Goal: Task Accomplishment & Management: Manage account settings

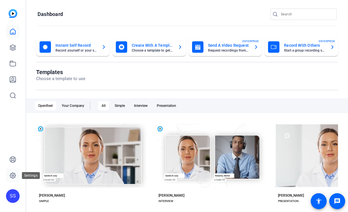
click at [9, 175] on icon at bounding box center [12, 175] width 7 height 7
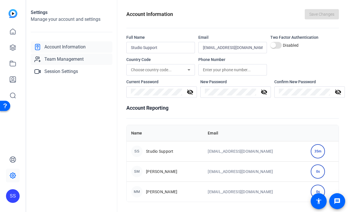
click at [73, 60] on span "Team Management" at bounding box center [63, 59] width 39 height 7
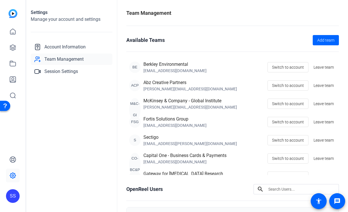
click at [15, 198] on div "SS" at bounding box center [13, 196] width 14 height 14
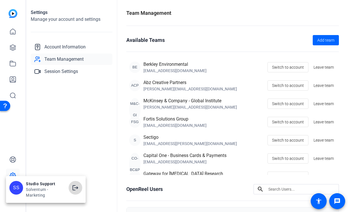
click at [70, 185] on span at bounding box center [76, 188] width 14 height 14
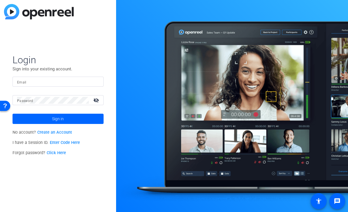
click at [64, 79] on input "Email" at bounding box center [58, 81] width 82 height 7
click at [96, 84] on div at bounding box center [58, 82] width 82 height 10
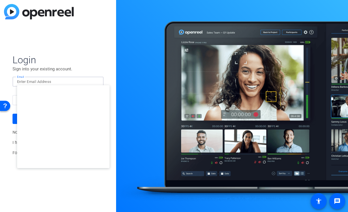
type input "studiosupport+2@openreel.com"
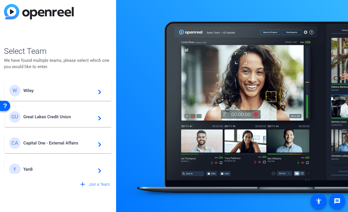
click at [75, 94] on div "W Wiley navigate_next" at bounding box center [58, 90] width 98 height 11
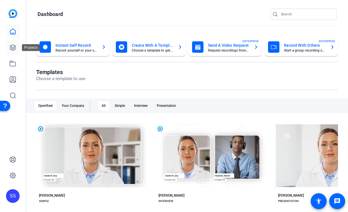
click at [17, 44] on link at bounding box center [13, 48] width 14 height 14
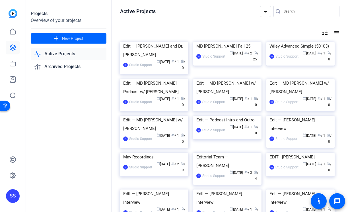
click at [3, 62] on div "SS" at bounding box center [13, 106] width 26 height 212
click at [15, 62] on icon at bounding box center [13, 63] width 6 height 5
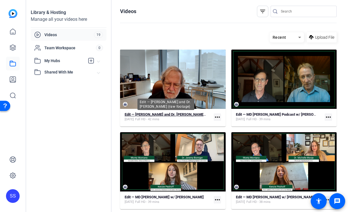
click at [174, 115] on strong "Edit — Dr. Pam Sharma and Dr. Jim Allison (raw footage)" at bounding box center [176, 114] width 103 height 4
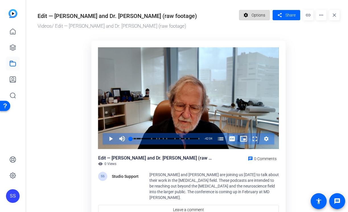
click at [259, 18] on span "Options" at bounding box center [258, 15] width 14 height 11
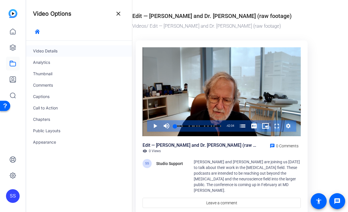
click at [61, 51] on div "Video Details" at bounding box center [79, 50] width 106 height 11
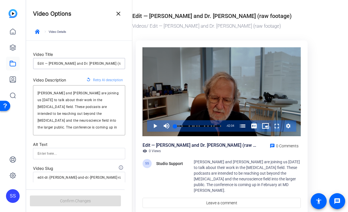
scroll to position [0, 8]
drag, startPoint x: 106, startPoint y: 62, endPoint x: 150, endPoint y: 64, distance: 43.6
click at [150, 64] on mat-drawer-container "Video Options close keyboard_arrow_right Video Details Video Title Edit — Dr. P…" at bounding box center [185, 106] width 319 height 212
type input "Edit — Dr. Pam Sharma and Dr. Jim Allison"
type input "edit-dr.-pam-sharma-and-dr.-jim-allison"
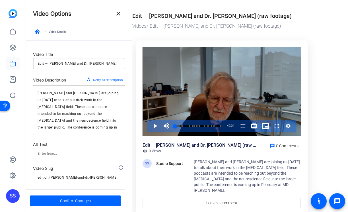
scroll to position [0, 0]
type input "Edit — Dr. Pam Sharma and Dr. Jim Allison"
type input "edit-dr.-pam-sharma-and-dr.-jim-allison"
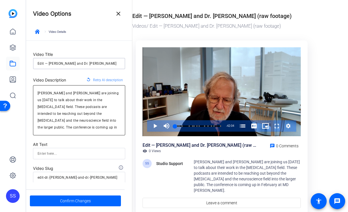
type input "Edit — Dr. Pam Sharma and Dr. Jim Allison"
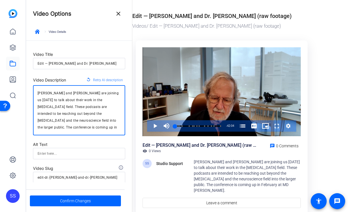
click at [93, 104] on textarea "Jim and Pam are joining us today to talk about their work in the cancer field. …" at bounding box center [79, 110] width 83 height 41
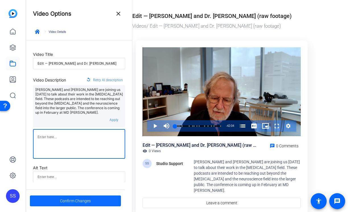
click at [82, 201] on span "Confirm Changes" at bounding box center [75, 200] width 31 height 11
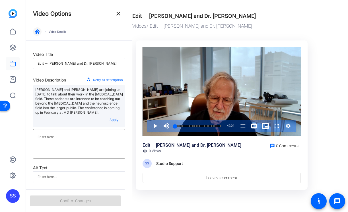
click at [37, 31] on icon "button" at bounding box center [37, 31] width 5 height 5
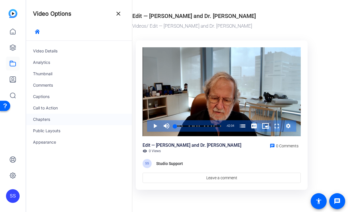
click at [51, 119] on div "Chapters" at bounding box center [79, 118] width 106 height 11
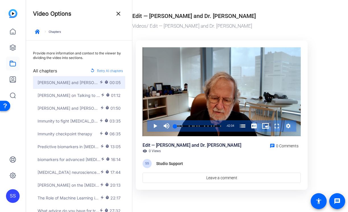
click at [72, 85] on button "Jim and Pam on the Cancer Podcast electric_bolt timer 00:05" at bounding box center [79, 82] width 92 height 13
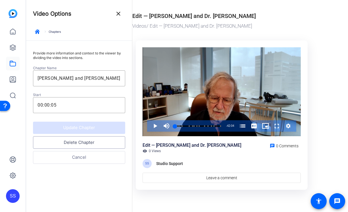
click at [92, 143] on button "Delete Chapter" at bounding box center [79, 142] width 92 height 13
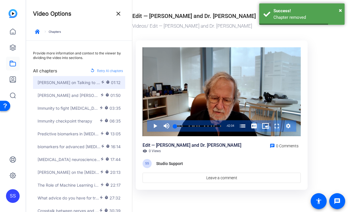
click at [81, 86] on button "Jim Moran on Talking to Pam electric_bolt timer 01:12" at bounding box center [79, 82] width 92 height 13
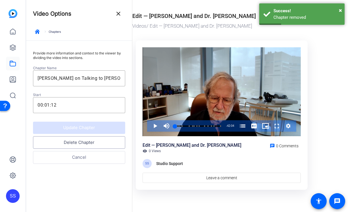
click at [82, 142] on button "Delete Chapter" at bounding box center [79, 142] width 92 height 13
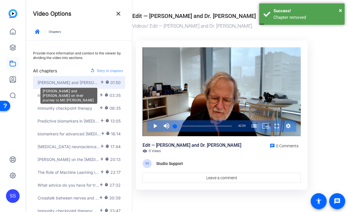
click at [67, 82] on span "Jim and Pam Anderson on their journey to MD Anderson" at bounding box center [69, 82] width 63 height 6
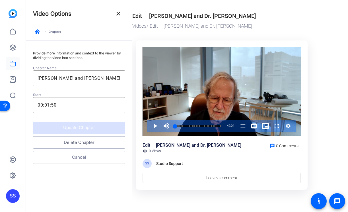
click at [72, 146] on button "Delete Chapter" at bounding box center [79, 142] width 92 height 13
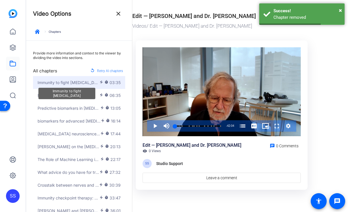
click at [80, 84] on span "Immunity to fight cancer" at bounding box center [69, 82] width 62 height 6
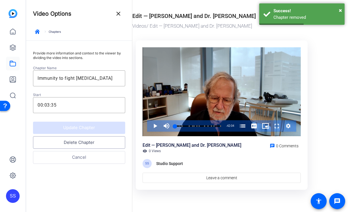
click at [76, 146] on button "Delete Chapter" at bounding box center [79, 142] width 92 height 13
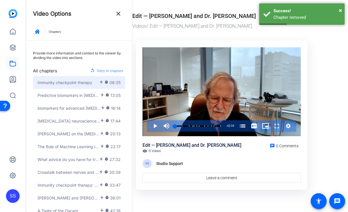
click at [82, 85] on body "Accessibility Screen-Reader Guide, Feedback, and Issue Reporting | New window S…" at bounding box center [174, 106] width 348 height 212
click at [80, 80] on span "Immunity checkpoint therapy" at bounding box center [65, 82] width 55 height 6
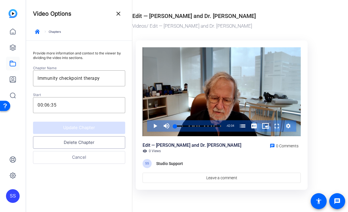
click at [77, 141] on button "Delete Chapter" at bounding box center [79, 142] width 92 height 13
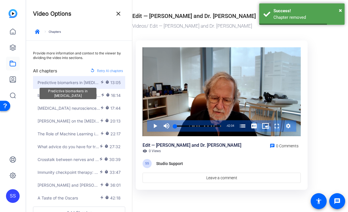
click at [76, 83] on span "Predictive biomarkers in cancer" at bounding box center [69, 82] width 63 height 6
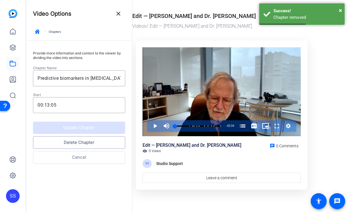
click at [79, 143] on button "Delete Chapter" at bounding box center [79, 142] width 92 height 13
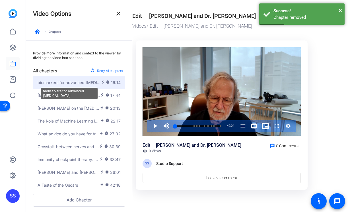
click at [76, 84] on span "biomarkers for advanced leukaemia" at bounding box center [69, 82] width 63 height 6
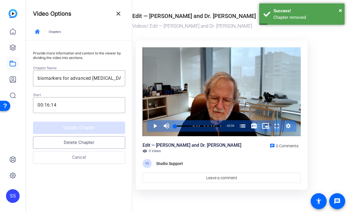
click at [75, 144] on button "Delete Chapter" at bounding box center [79, 142] width 92 height 13
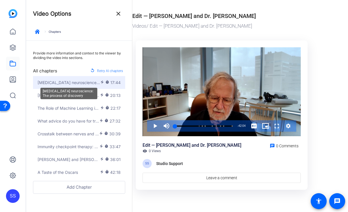
click at [75, 80] on span "Cancer neuroscience: The process of discovery" at bounding box center [69, 82] width 63 height 6
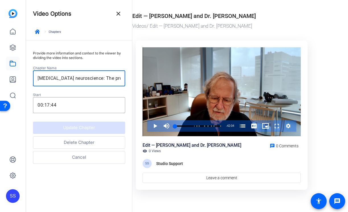
scroll to position [0, 18]
drag, startPoint x: 81, startPoint y: 81, endPoint x: 137, endPoint y: 81, distance: 55.8
click at [137, 81] on mat-drawer-container "Video Options close keyboard_arrow_right Chapters Provide more information and …" at bounding box center [185, 106] width 319 height 212
click at [75, 143] on button "Delete Chapter" at bounding box center [79, 142] width 92 height 13
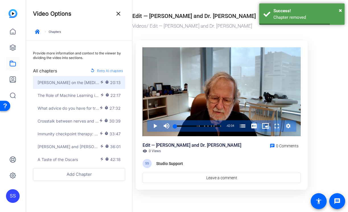
click at [75, 86] on button "Maran on the cancer neuroscience field electric_bolt timer 20:13" at bounding box center [79, 82] width 92 height 13
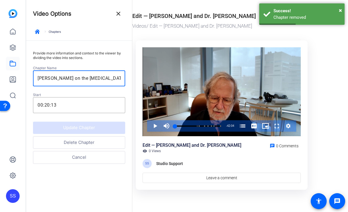
scroll to position [0, 2]
drag, startPoint x: 80, startPoint y: 80, endPoint x: 125, endPoint y: 79, distance: 44.9
click at [125, 79] on div "Maran on the cancer neuroscience field" at bounding box center [79, 78] width 92 height 16
click at [74, 141] on button "Delete Chapter" at bounding box center [79, 142] width 92 height 13
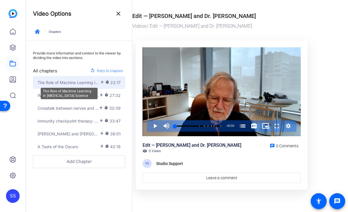
click at [80, 81] on span "The Role of Machine Learning in Cancer Science" at bounding box center [69, 82] width 63 height 6
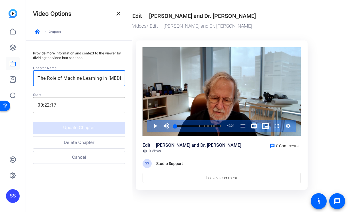
scroll to position [0, 21]
drag, startPoint x: 86, startPoint y: 79, endPoint x: 141, endPoint y: 81, distance: 54.7
click at [141, 81] on mat-drawer-container "Video Options close keyboard_arrow_right Chapters Provide more information and …" at bounding box center [185, 106] width 319 height 212
click at [87, 142] on button "Delete Chapter" at bounding box center [79, 142] width 92 height 13
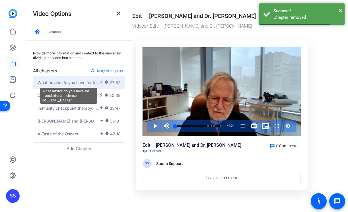
click at [76, 82] on span "What advice do you have for translational science in cancer?" at bounding box center [69, 82] width 62 height 6
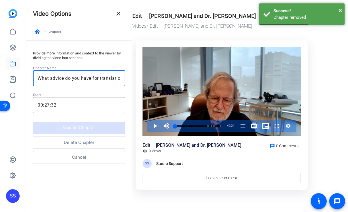
scroll to position [0, 47]
drag, startPoint x: 87, startPoint y: 77, endPoint x: 140, endPoint y: 78, distance: 52.6
click at [140, 78] on mat-drawer-container "Video Options close keyboard_arrow_right Chapters Provide more information and …" at bounding box center [185, 106] width 319 height 212
click at [93, 143] on button "Delete Chapter" at bounding box center [79, 142] width 92 height 13
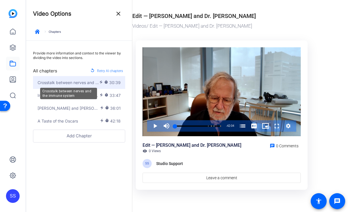
click at [98, 84] on span "Crosstalk between nerves and the immune system" at bounding box center [68, 82] width 61 height 6
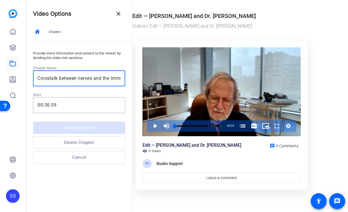
scroll to position [0, 25]
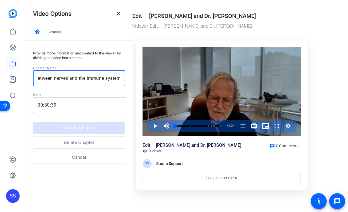
drag, startPoint x: 101, startPoint y: 76, endPoint x: 143, endPoint y: 76, distance: 41.5
click at [143, 76] on mat-drawer-container "Video Options close keyboard_arrow_right Chapters Provide more information and …" at bounding box center [185, 106] width 319 height 212
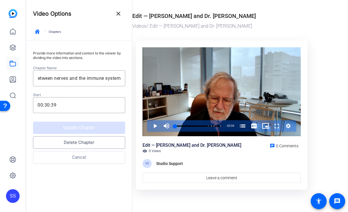
click at [79, 145] on button "Delete Chapter" at bounding box center [79, 142] width 92 height 13
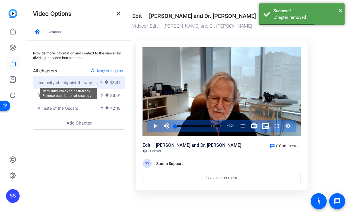
click at [84, 82] on span "Immunity checkpoint therapy: Reverse translational strategy" at bounding box center [69, 82] width 62 height 6
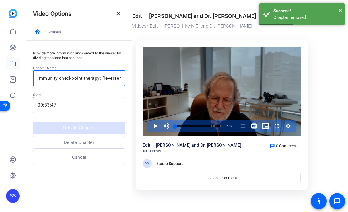
scroll to position [0, 46]
drag, startPoint x: 86, startPoint y: 79, endPoint x: 147, endPoint y: 82, distance: 61.2
click at [147, 82] on mat-drawer-container "Video Options close keyboard_arrow_right Chapters Provide more information and …" at bounding box center [185, 106] width 319 height 212
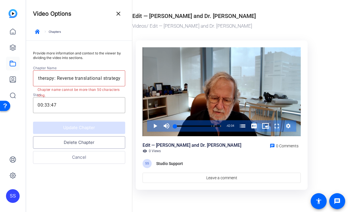
scroll to position [0, 0]
click at [100, 144] on button "Delete Chapter" at bounding box center [79, 142] width 92 height 13
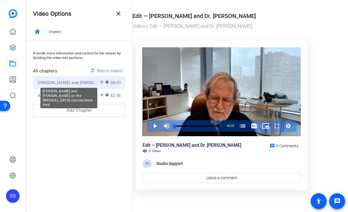
click at [82, 80] on span "Jim and Pam on the cancer neuroscience field" at bounding box center [69, 82] width 62 height 6
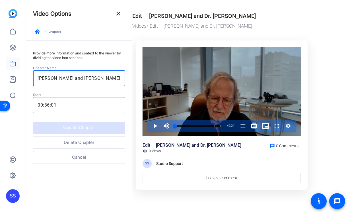
scroll to position [0, 16]
drag, startPoint x: 89, startPoint y: 78, endPoint x: 144, endPoint y: 78, distance: 54.9
click at [144, 78] on mat-drawer-container "Video Options close keyboard_arrow_right Chapters Provide more information and …" at bounding box center [185, 106] width 319 height 212
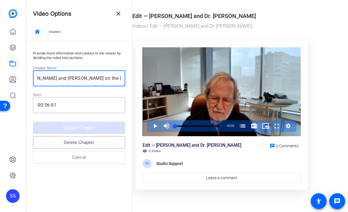
scroll to position [0, 0]
click at [80, 143] on button "Delete Chapter" at bounding box center [79, 142] width 92 height 13
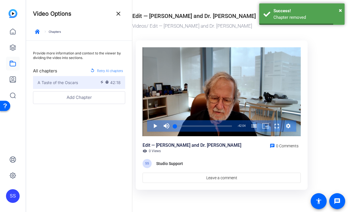
click at [84, 80] on div "A Taste of the Oscars" at bounding box center [69, 82] width 62 height 6
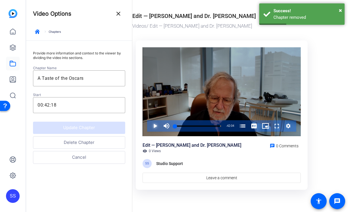
click at [149, 128] on span "Video Player" at bounding box center [149, 125] width 0 height 11
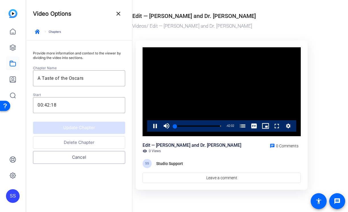
click at [79, 159] on button "Cancel" at bounding box center [79, 157] width 92 height 13
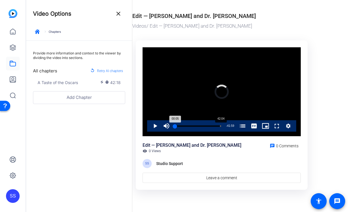
click at [221, 127] on div "Loaded : 1.58% 42:04 00:05 A Taste of the Oscars (42:18)" at bounding box center [197, 125] width 51 height 11
click at [214, 127] on div "Progress Bar" at bounding box center [198, 129] width 47 height 5
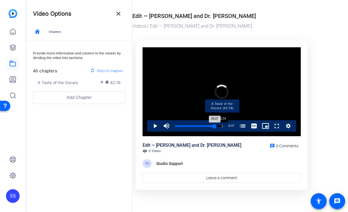
click at [222, 126] on div "Progress Bar" at bounding box center [222, 125] width 0 height 3
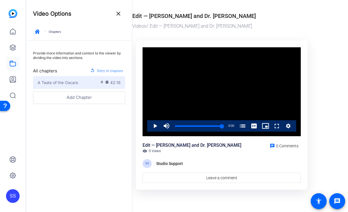
click at [81, 81] on div "A Taste of the Oscars" at bounding box center [69, 82] width 62 height 6
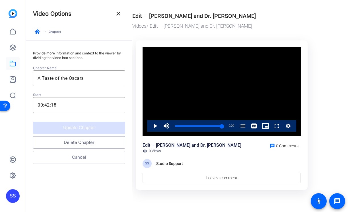
click at [78, 141] on button "Delete Chapter" at bounding box center [79, 142] width 92 height 13
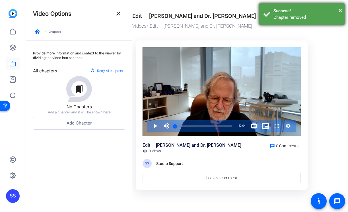
click at [342, 9] on div "× Success! Chapter removed" at bounding box center [301, 13] width 85 height 21
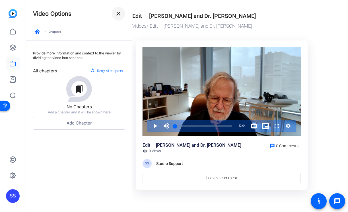
click at [114, 13] on span at bounding box center [119, 14] width 14 height 14
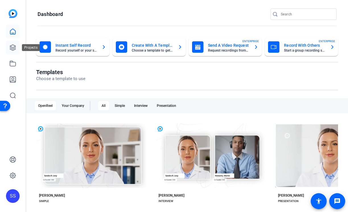
click at [11, 47] on icon at bounding box center [12, 47] width 7 height 7
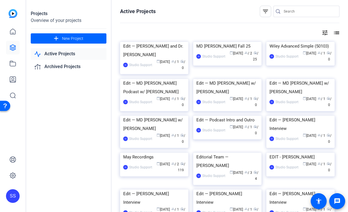
click at [13, 200] on div "SS" at bounding box center [13, 196] width 14 height 14
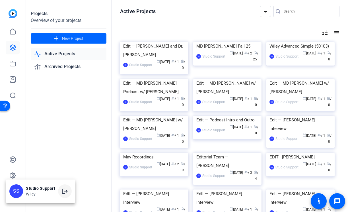
click at [69, 191] on span at bounding box center [65, 191] width 14 height 14
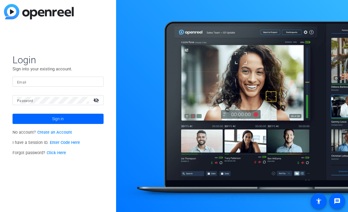
click at [61, 80] on input "Email" at bounding box center [58, 81] width 82 height 7
click at [93, 79] on img at bounding box center [94, 81] width 4 height 7
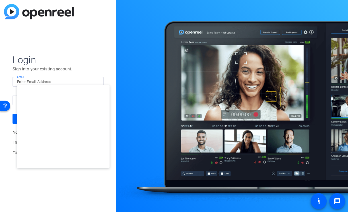
type input "[EMAIL_ADDRESS][DOMAIN_NAME]"
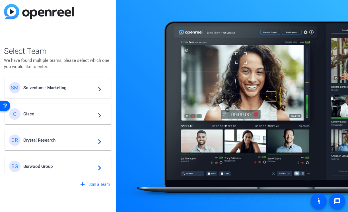
scroll to position [216, 0]
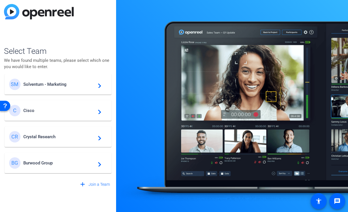
click at [54, 165] on div "BG Burwood Group navigate_next" at bounding box center [58, 162] width 98 height 11
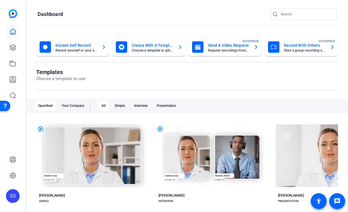
scroll to position [0, 0]
click at [15, 49] on icon at bounding box center [13, 48] width 6 height 6
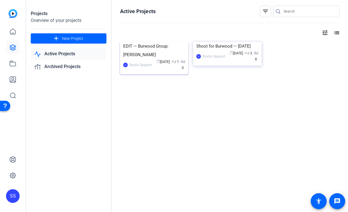
click at [147, 59] on div "EDIT — Burwood Group: [PERSON_NAME]" at bounding box center [154, 50] width 62 height 17
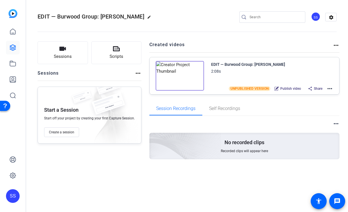
click at [329, 89] on mat-icon "more_horiz" at bounding box center [329, 88] width 7 height 7
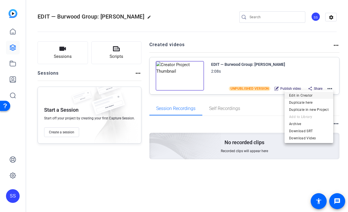
click at [319, 95] on span "Edit in Creator" at bounding box center [309, 95] width 40 height 7
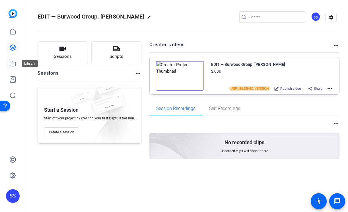
click at [14, 61] on icon at bounding box center [12, 63] width 7 height 7
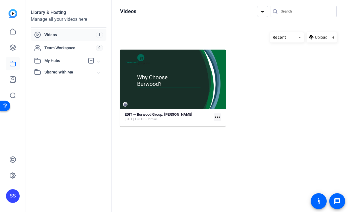
click at [146, 116] on strong "EDIT — Burwood Group: [PERSON_NAME]" at bounding box center [159, 114] width 68 height 4
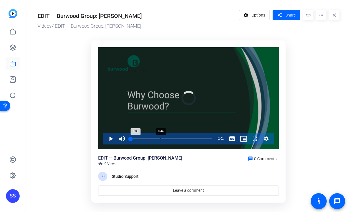
click at [160, 139] on div "Loaded : 0.00% 0:44 0:00" at bounding box center [171, 138] width 87 height 11
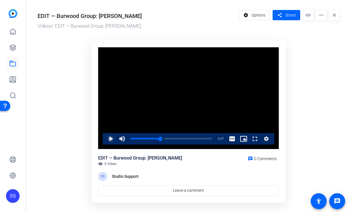
click at [105, 135] on span "Video Player" at bounding box center [105, 138] width 0 height 11
click at [160, 139] on div "0:46" at bounding box center [146, 138] width 31 height 1
click at [158, 139] on div "0:44" at bounding box center [146, 138] width 30 height 1
click at [156, 138] on div "0:41" at bounding box center [145, 138] width 28 height 1
click at [154, 138] on div "0:35" at bounding box center [143, 138] width 24 height 1
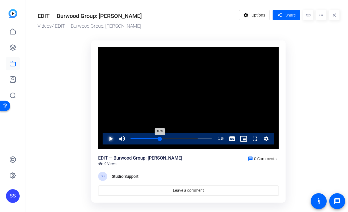
click at [160, 138] on div "Loaded : 83.07% 0:43 0:38" at bounding box center [171, 138] width 81 height 1
click at [154, 137] on div "Loaded : 90.99% 0:35 0:35" at bounding box center [171, 138] width 87 height 11
click at [105, 140] on span "Video Player" at bounding box center [105, 138] width 0 height 11
click at [105, 139] on span "Video Player" at bounding box center [105, 138] width 0 height 11
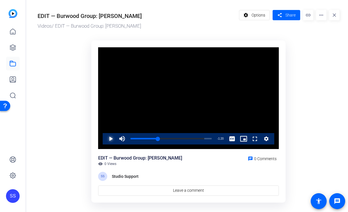
click at [105, 139] on span "Video Player" at bounding box center [105, 138] width 0 height 11
click at [159, 139] on div "Loaded : 98.90% 0:42 0:50" at bounding box center [171, 138] width 81 height 1
click at [105, 140] on span "Video Player" at bounding box center [105, 138] width 0 height 11
click at [105, 137] on span "Video Player" at bounding box center [105, 138] width 0 height 11
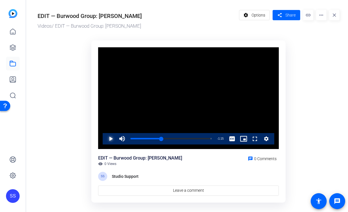
click at [105, 138] on span "Video Player" at bounding box center [105, 138] width 0 height 11
click at [176, 138] on div "Loaded : 98.90% 1:08 0:48" at bounding box center [171, 138] width 81 height 1
click at [105, 139] on span "Video Player" at bounding box center [105, 138] width 0 height 11
click at [179, 139] on div "1:12" at bounding box center [155, 138] width 48 height 1
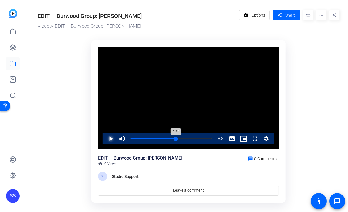
click at [176, 138] on div "Loaded : 100.00% 1:07 1:07" at bounding box center [171, 138] width 81 height 1
click at [173, 138] on div "1:09" at bounding box center [154, 138] width 46 height 1
click at [105, 137] on span "Video Player" at bounding box center [105, 138] width 0 height 11
click at [135, 137] on div "Loaded : 100.00% 0:05 1:09" at bounding box center [171, 138] width 87 height 11
click at [105, 138] on span "Video Player" at bounding box center [105, 138] width 0 height 11
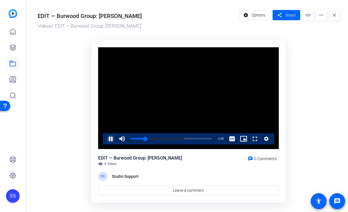
click at [105, 138] on span "Video Player" at bounding box center [105, 138] width 0 height 11
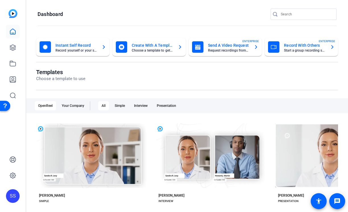
click at [11, 197] on div "SS" at bounding box center [13, 196] width 14 height 14
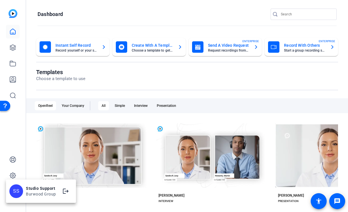
click at [10, 173] on div at bounding box center [174, 106] width 348 height 212
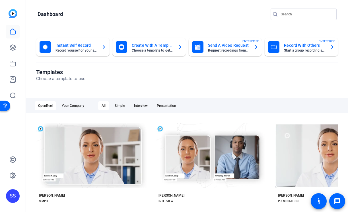
click at [16, 198] on div "SS" at bounding box center [13, 196] width 14 height 14
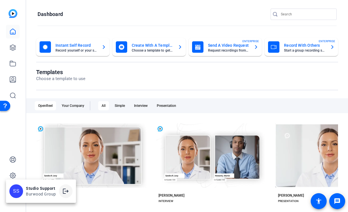
click at [66, 195] on span at bounding box center [66, 191] width 14 height 14
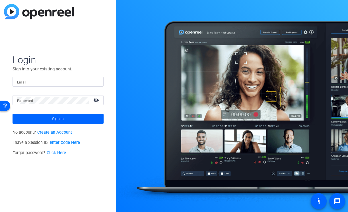
click at [77, 94] on mat-form-field "Email" at bounding box center [58, 86] width 91 height 18
click at [76, 77] on div at bounding box center [58, 82] width 82 height 10
click at [95, 86] on div at bounding box center [58, 82] width 82 height 10
click at [94, 83] on img at bounding box center [94, 81] width 4 height 7
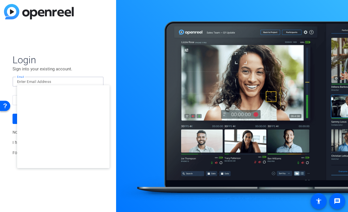
type input "[EMAIL_ADDRESS][DOMAIN_NAME]"
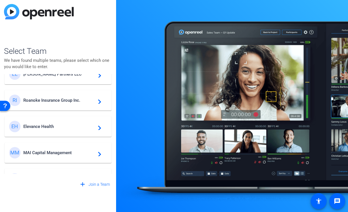
scroll to position [21, 0]
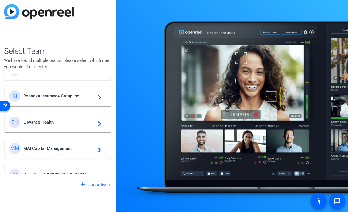
click at [77, 160] on div "LL [PERSON_NAME] Partners LLC navigate_next RI Roanoke Insurance Group Inc. nav…" at bounding box center [58, 124] width 108 height 100
click at [77, 155] on mat-card-content "MM MAI Capital Management navigate_next" at bounding box center [58, 148] width 107 height 20
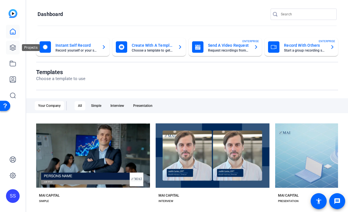
click at [18, 43] on link at bounding box center [13, 48] width 14 height 14
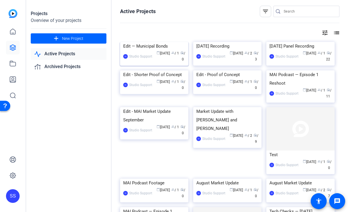
click at [154, 50] on div "Edit — Municipal Bonds" at bounding box center [154, 46] width 62 height 9
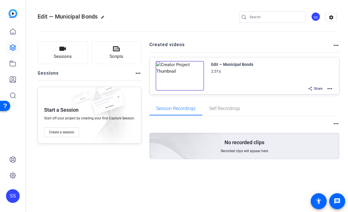
click at [334, 86] on div "Edit — Municipal Bonds 2:31s Share more_horiz" at bounding box center [245, 75] width 190 height 37
click at [329, 89] on mat-icon "more_horiz" at bounding box center [329, 88] width 7 height 7
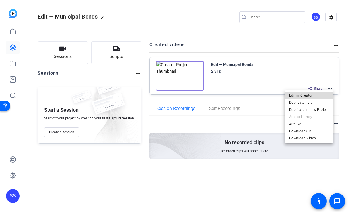
click at [317, 96] on span "Edit in Creator" at bounding box center [309, 95] width 40 height 7
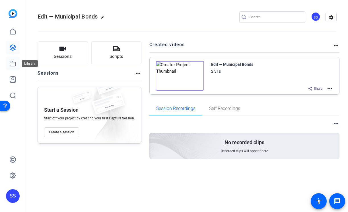
click at [14, 61] on icon at bounding box center [12, 63] width 7 height 7
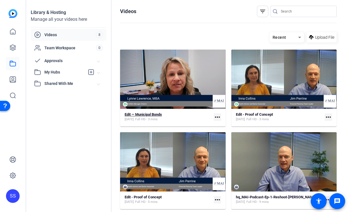
click at [148, 115] on strong "Edit — Municipal Bonds" at bounding box center [143, 114] width 37 height 4
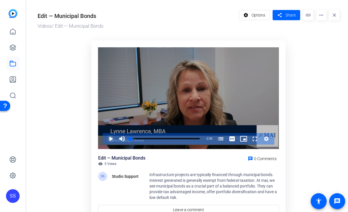
click at [105, 139] on span "Video Player" at bounding box center [105, 138] width 0 height 11
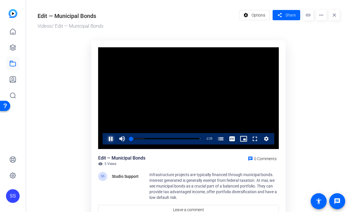
click at [105, 139] on span "Video Player" at bounding box center [105, 138] width 0 height 11
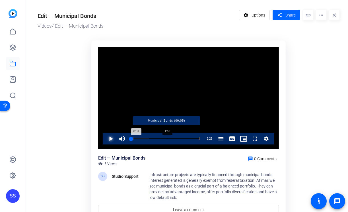
click at [167, 138] on div "Progress Bar" at bounding box center [166, 138] width 67 height 3
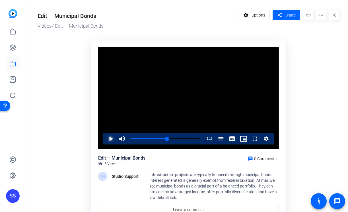
click at [105, 137] on span "Video Player" at bounding box center [105, 138] width 0 height 11
click at [105, 142] on span "Video Player" at bounding box center [105, 138] width 0 height 11
